Goal: Find specific page/section: Find specific page/section

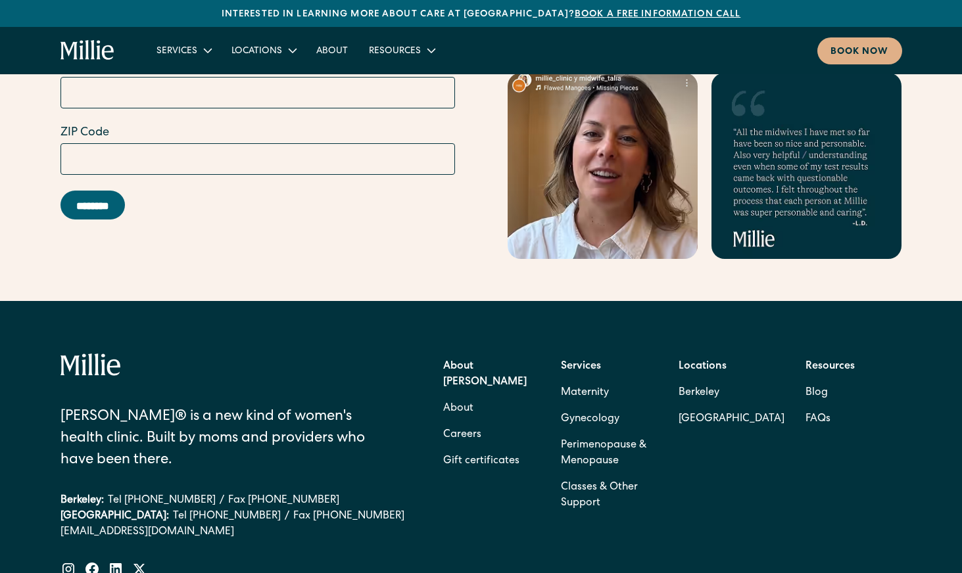
scroll to position [5825, 0]
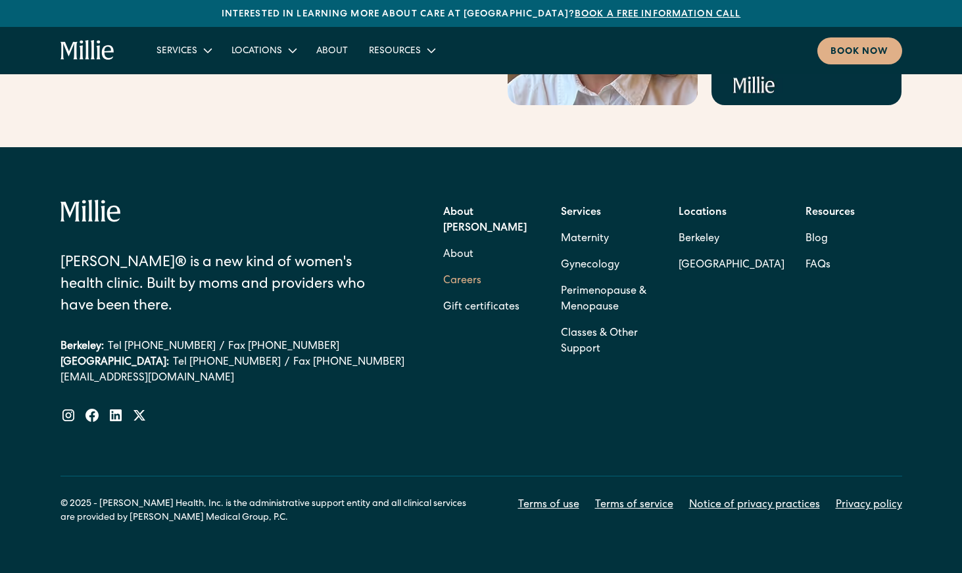
click at [447, 268] on link "Careers" at bounding box center [462, 281] width 38 height 26
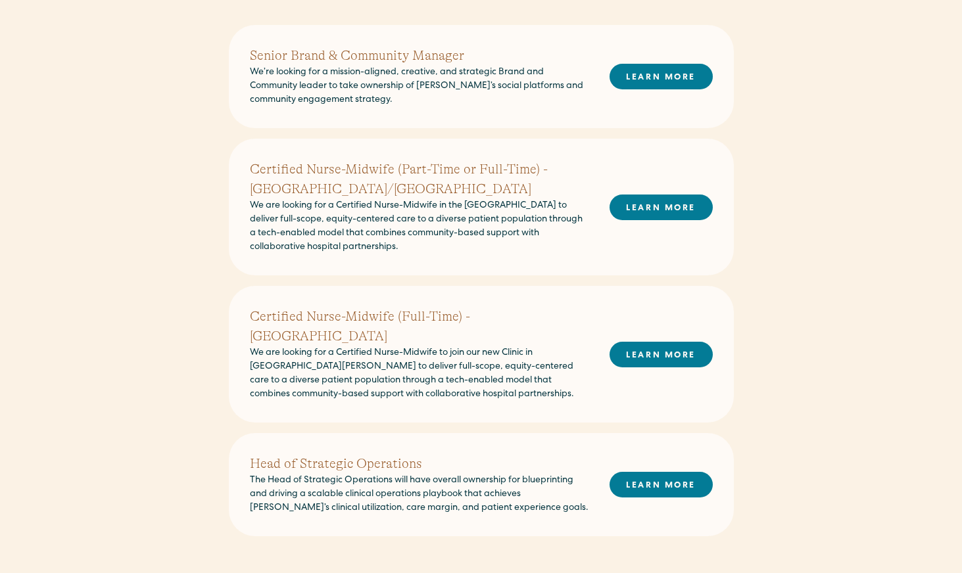
scroll to position [420, 0]
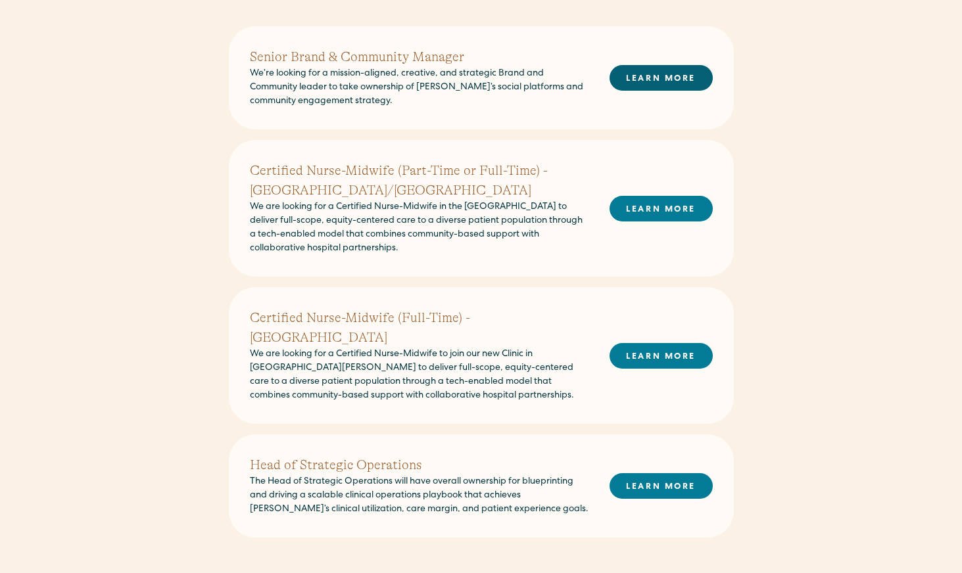
click at [690, 82] on link "LEARN MORE" at bounding box center [661, 78] width 103 height 26
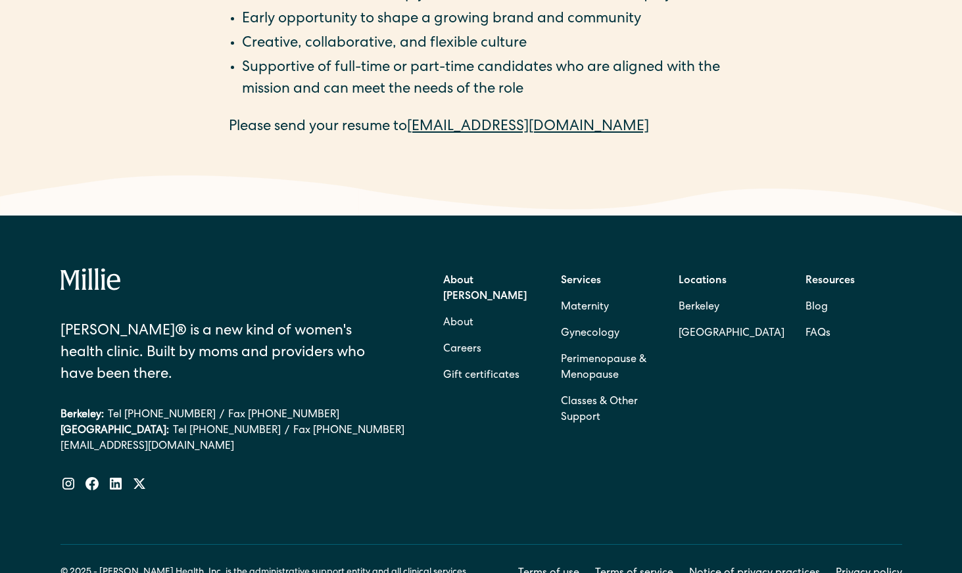
scroll to position [2215, 0]
